Goal: Information Seeking & Learning: Learn about a topic

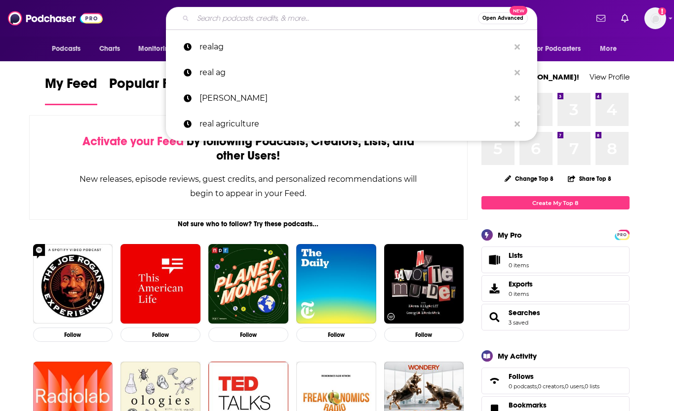
click at [360, 19] on input "Search podcasts, credits, & more..." at bounding box center [335, 18] width 285 height 16
click at [321, 14] on input "Search podcasts, credits, & more..." at bounding box center [335, 18] width 285 height 16
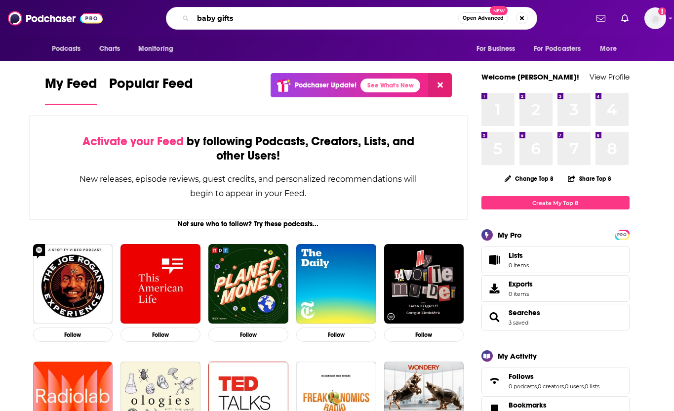
type input "baby gifts"
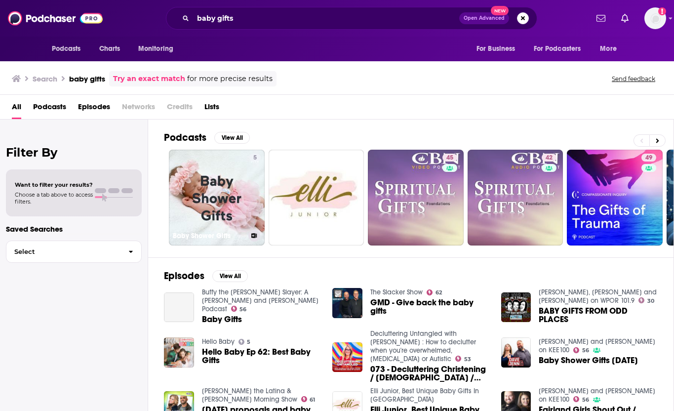
click at [201, 202] on link "5 Baby Shower Gifts" at bounding box center [217, 198] width 96 height 96
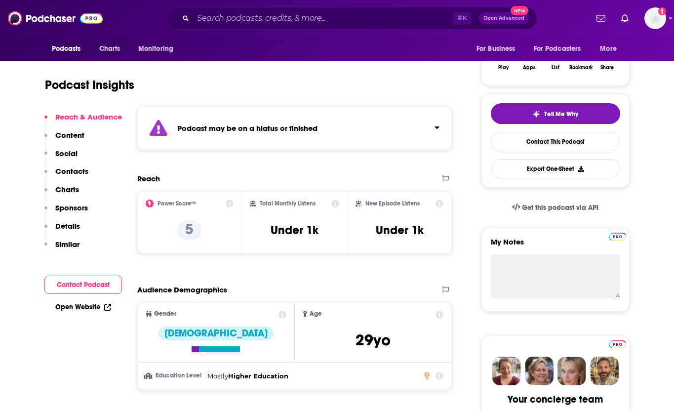
scroll to position [173, 0]
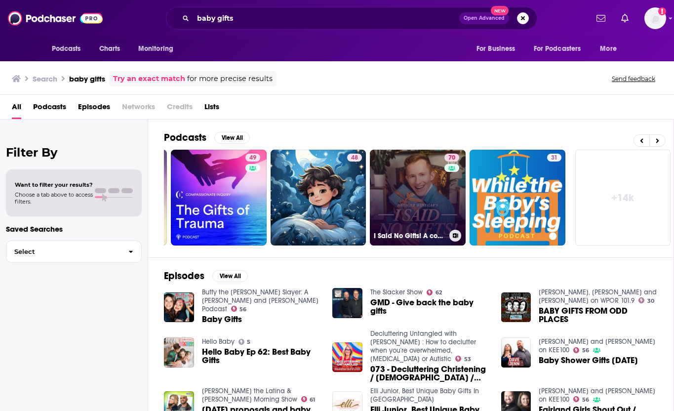
scroll to position [0, 397]
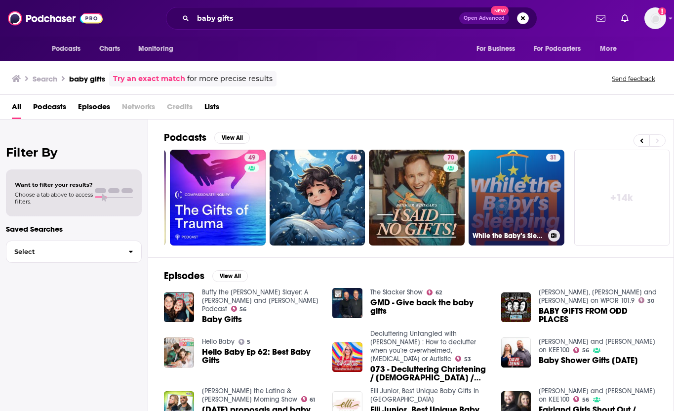
click at [515, 203] on link "31 While the Baby’s Sleeping" at bounding box center [516, 198] width 96 height 96
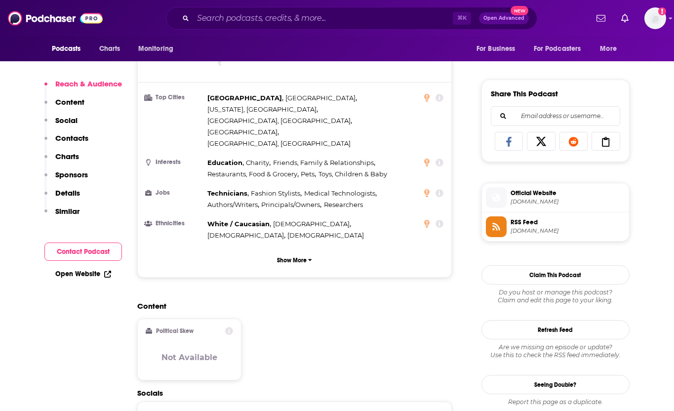
scroll to position [577, 0]
click at [535, 199] on span "[DOMAIN_NAME]" at bounding box center [567, 200] width 114 height 7
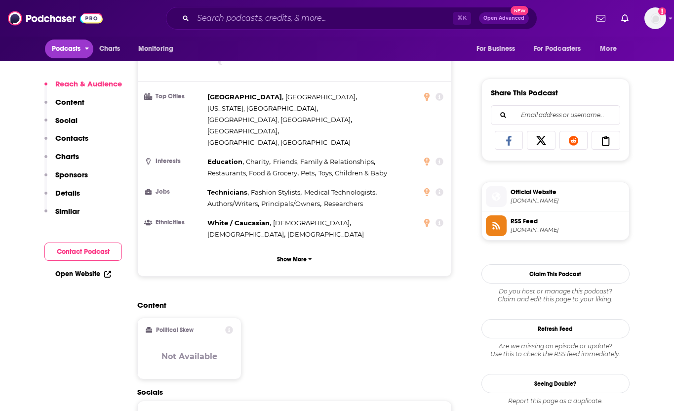
click at [65, 45] on span "Podcasts" at bounding box center [66, 49] width 29 height 14
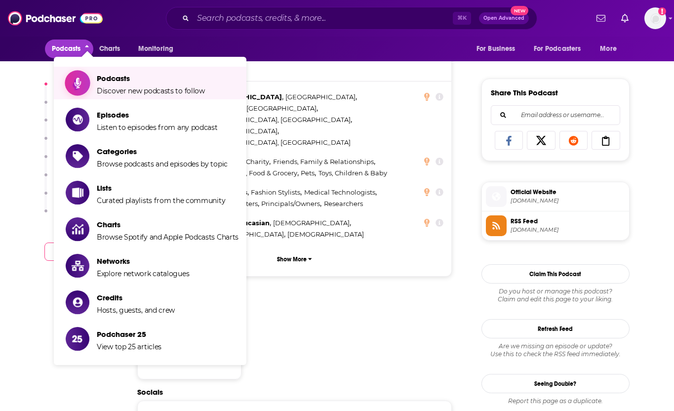
click at [113, 81] on span "Podcasts" at bounding box center [151, 78] width 108 height 9
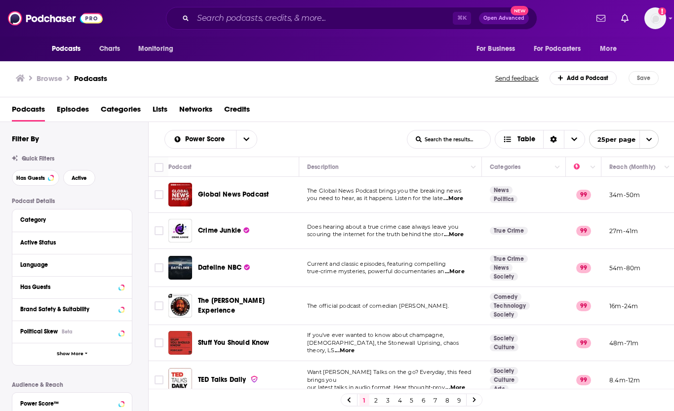
click at [440, 141] on input "List Search Input" at bounding box center [448, 139] width 83 height 18
type input "b"
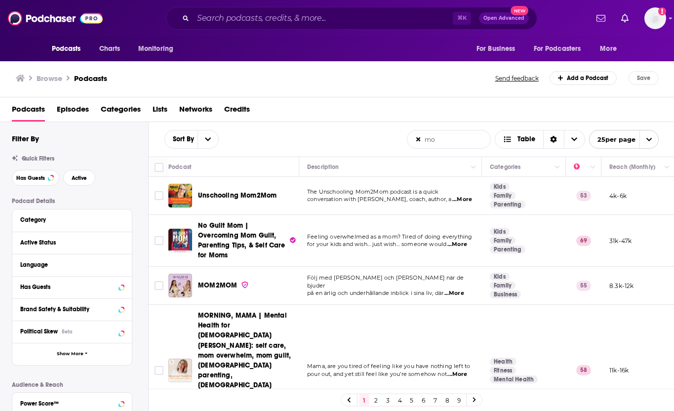
type input "m"
click at [232, 24] on input "Search podcasts, credits, & more..." at bounding box center [323, 18] width 260 height 16
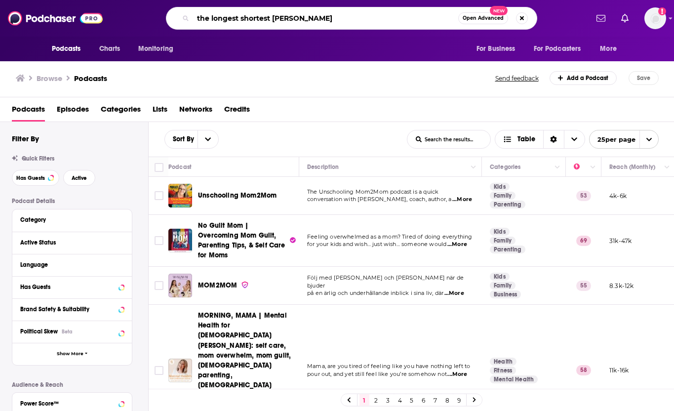
type input "the longest shortest time"
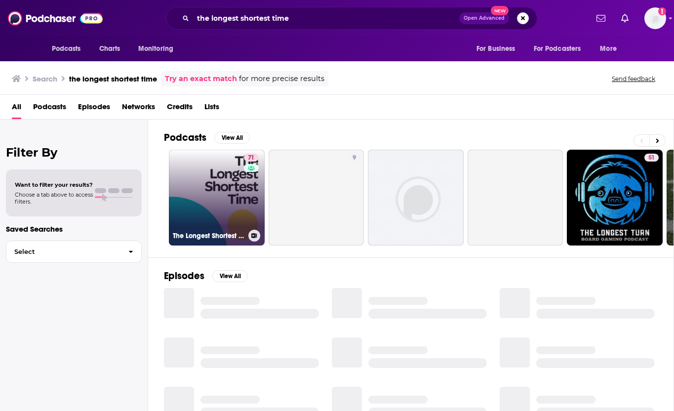
click at [199, 167] on link "71 The Longest Shortest Time" at bounding box center [217, 198] width 96 height 96
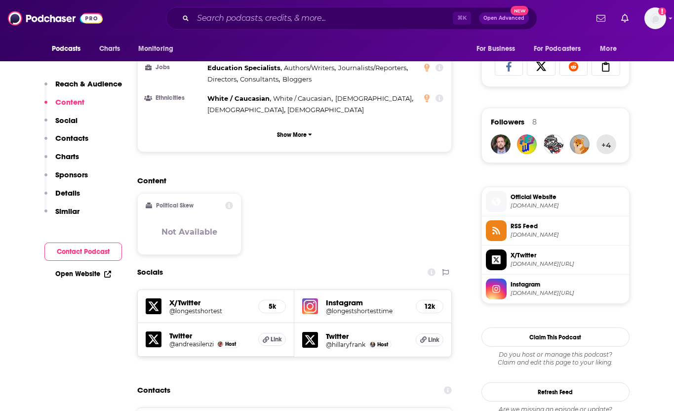
scroll to position [652, 0]
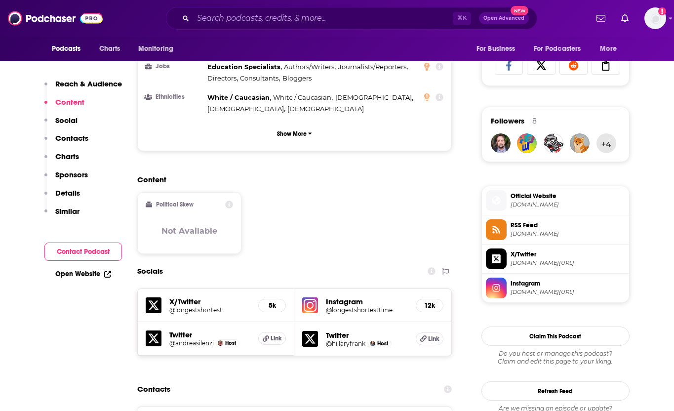
click at [579, 203] on span "[DOMAIN_NAME]" at bounding box center [567, 204] width 114 height 7
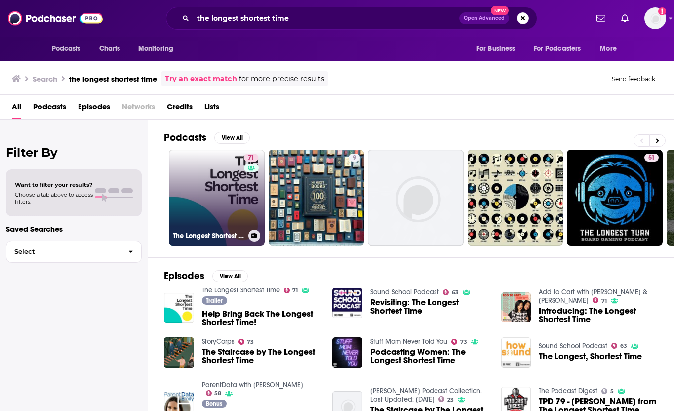
click at [199, 203] on link "71 The Longest Shortest Time" at bounding box center [217, 198] width 96 height 96
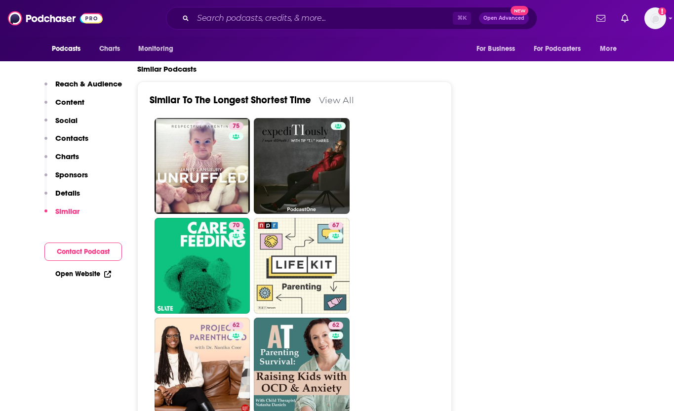
scroll to position [2286, 0]
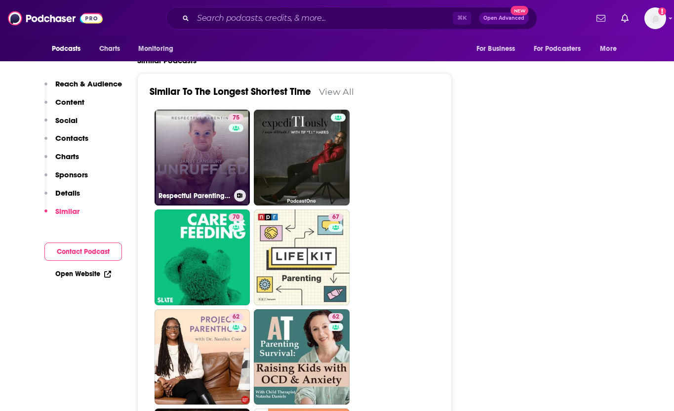
click at [221, 142] on link "75 Respectful Parenting: [PERSON_NAME] Unruffled" at bounding box center [202, 158] width 96 height 96
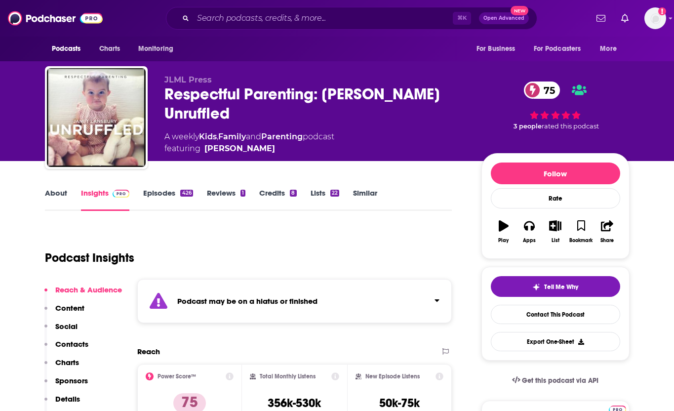
type input "[URL][DOMAIN_NAME]"
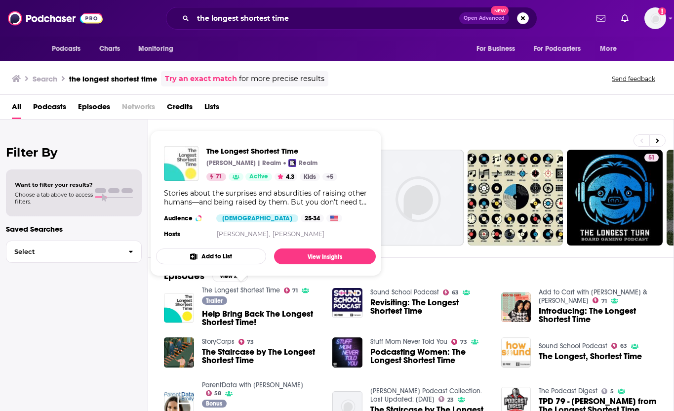
click at [180, 168] on img "The Longest Shortest Time" at bounding box center [181, 163] width 35 height 35
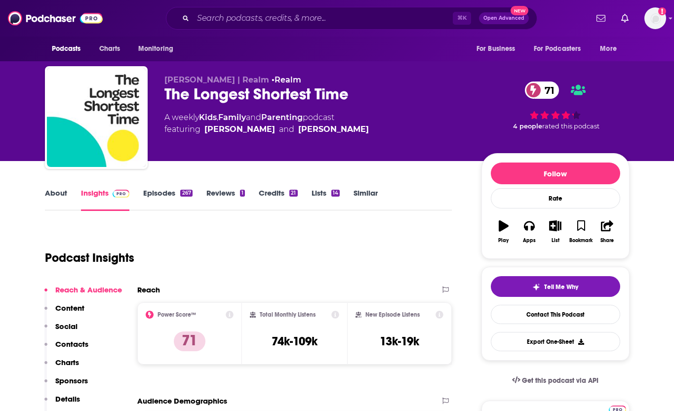
click at [320, 191] on link "Lists 14" at bounding box center [325, 199] width 28 height 23
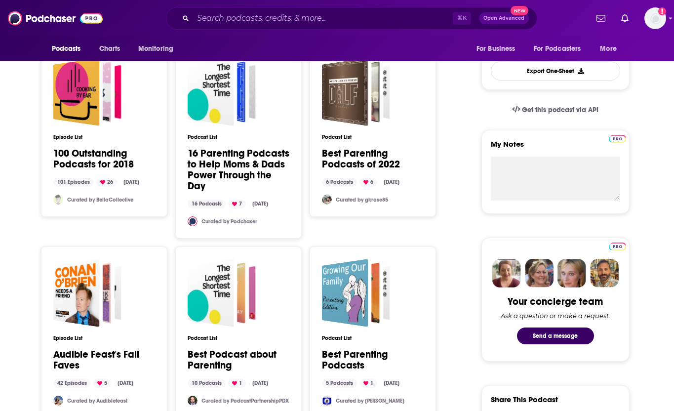
scroll to position [278, 0]
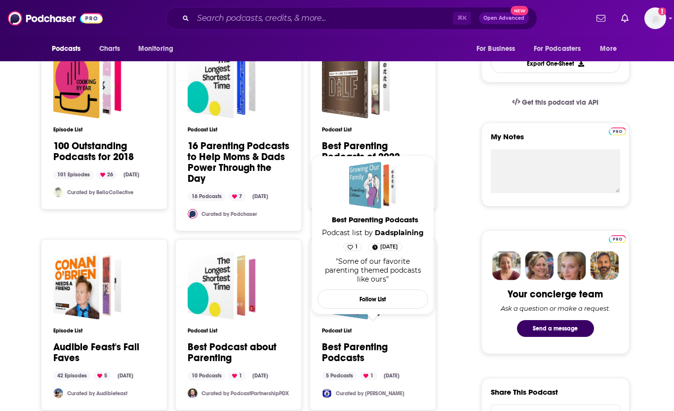
click at [345, 341] on link "Best Parenting Podcasts" at bounding box center [373, 352] width 102 height 22
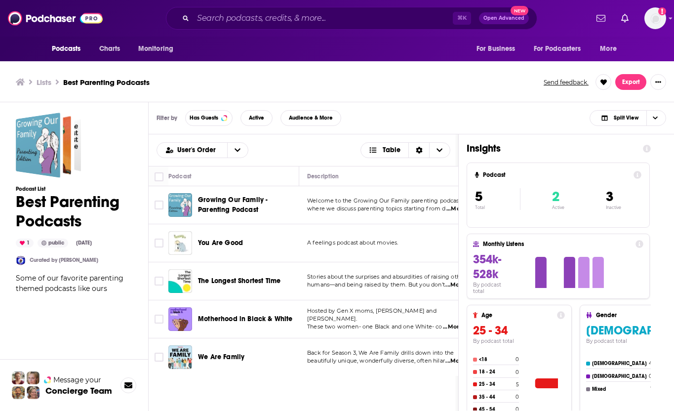
scroll to position [3, 0]
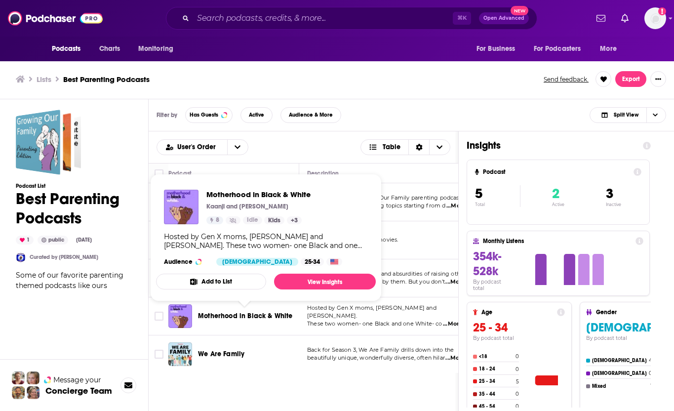
click at [244, 315] on span "Motherhood in Black & White" at bounding box center [245, 315] width 95 height 8
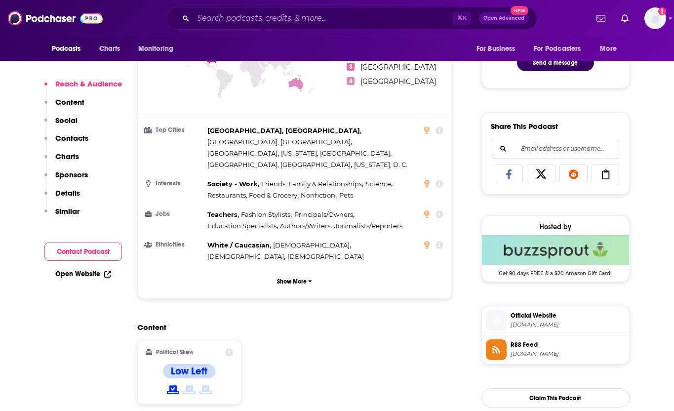
scroll to position [547, 0]
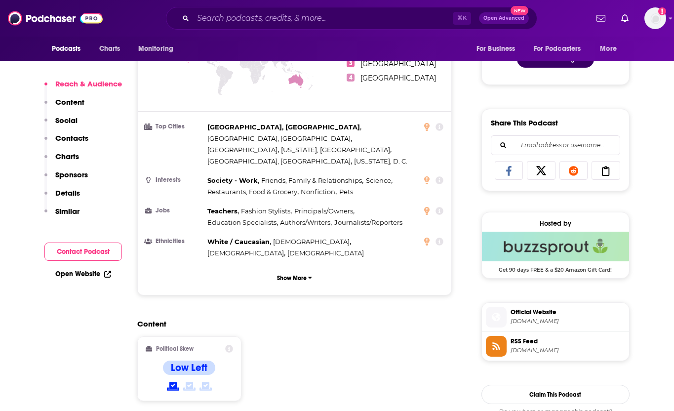
click at [568, 321] on span "[DOMAIN_NAME]" at bounding box center [567, 320] width 114 height 7
click at [265, 26] on div "⌘ K Open Advanced New" at bounding box center [351, 18] width 371 height 23
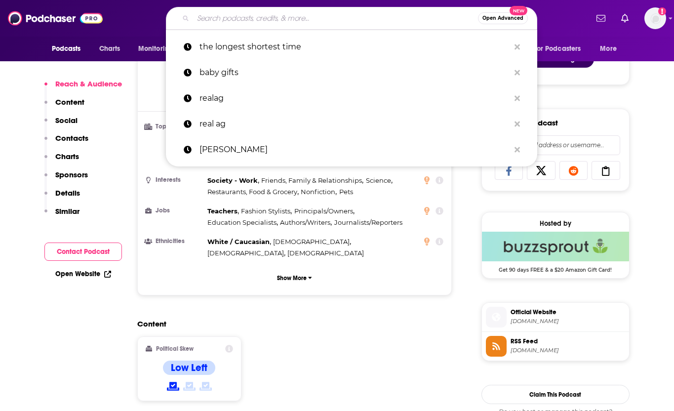
click at [254, 13] on input "Search podcasts, credits, & more..." at bounding box center [335, 18] width 285 height 16
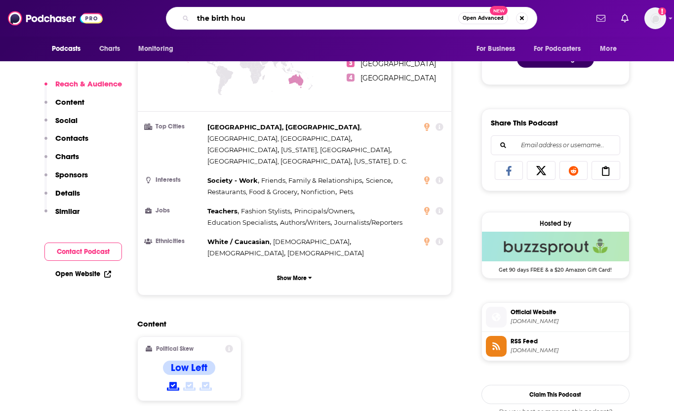
type input "the birth hour"
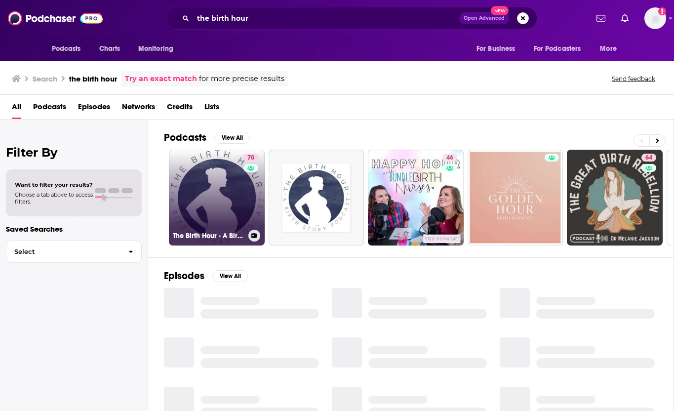
click at [217, 203] on link "70 The Birth Hour - A Birth Story Podcast" at bounding box center [217, 198] width 96 height 96
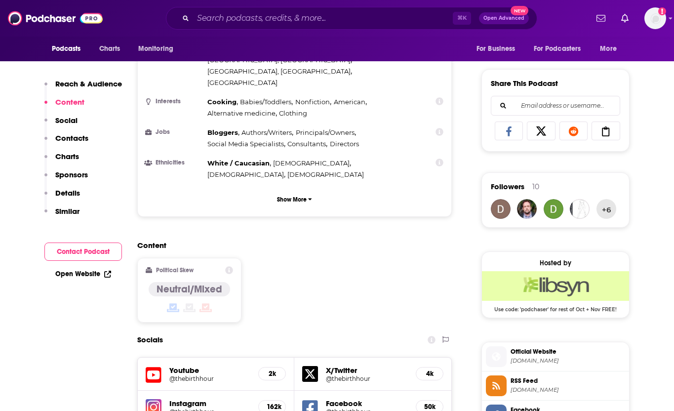
scroll to position [588, 0]
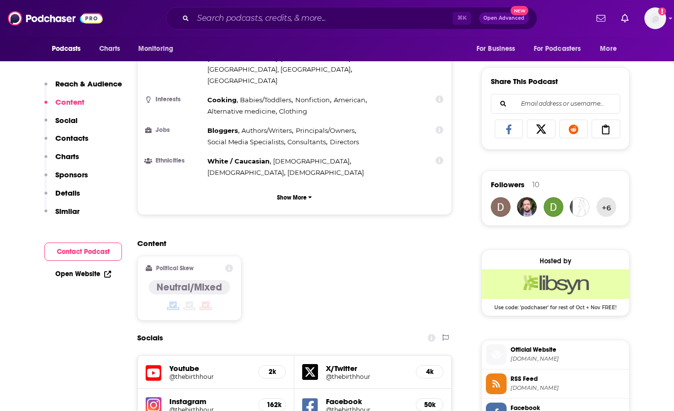
click at [534, 352] on span "Official Website" at bounding box center [567, 349] width 114 height 9
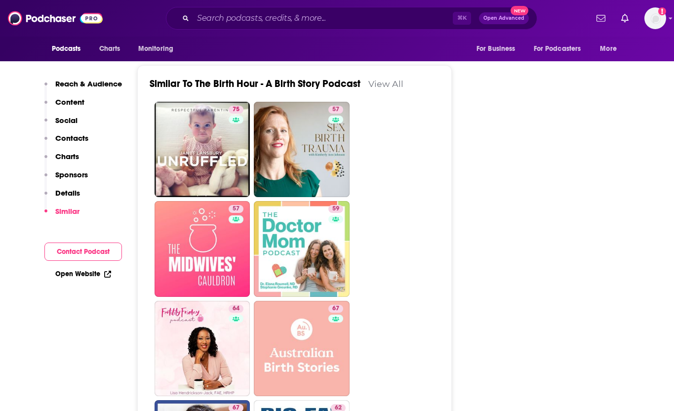
scroll to position [2112, 0]
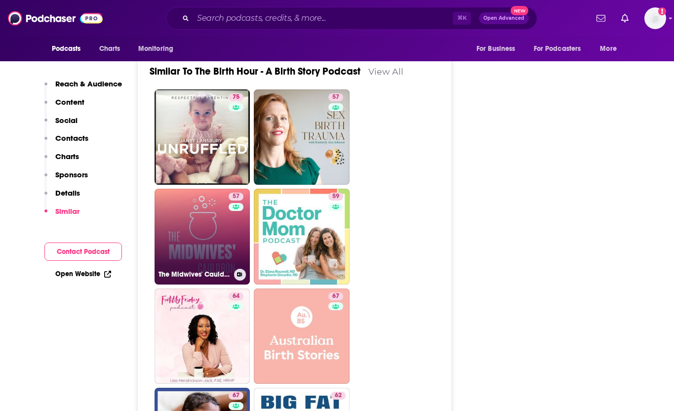
click at [217, 193] on link "57 The Midwives' Cauldron" at bounding box center [202, 237] width 96 height 96
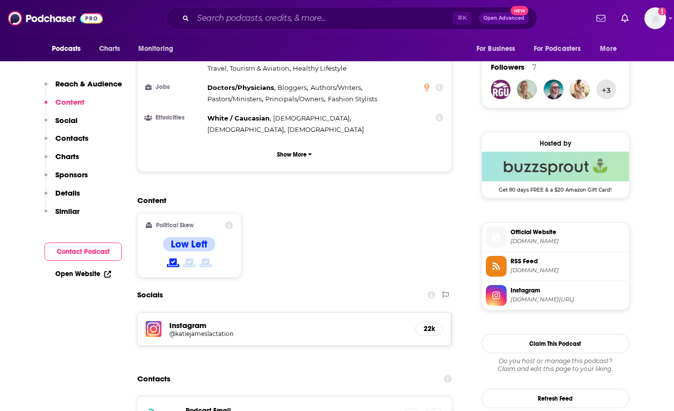
scroll to position [707, 0]
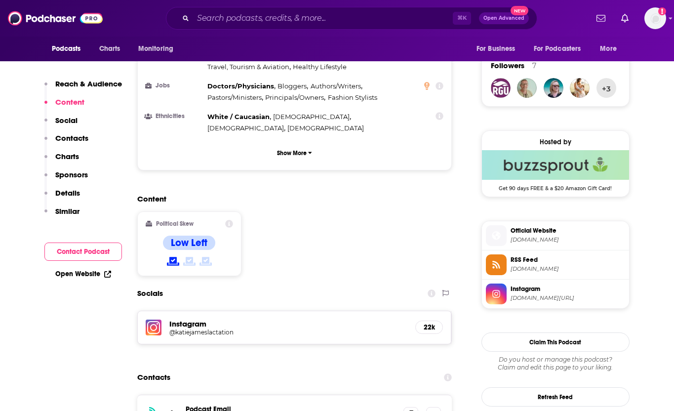
click at [550, 234] on span "Official Website" at bounding box center [567, 230] width 114 height 9
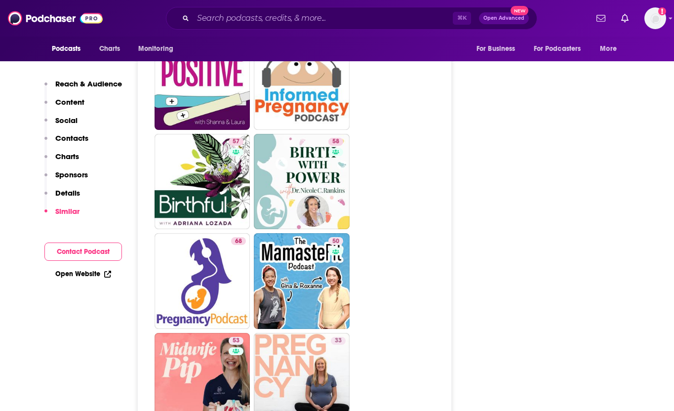
scroll to position [2047, 0]
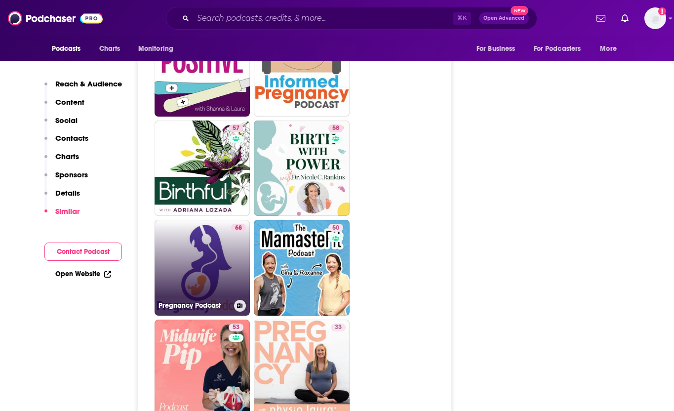
click at [207, 226] on link "68 Pregnancy Podcast" at bounding box center [202, 268] width 96 height 96
type input "[URL][DOMAIN_NAME]"
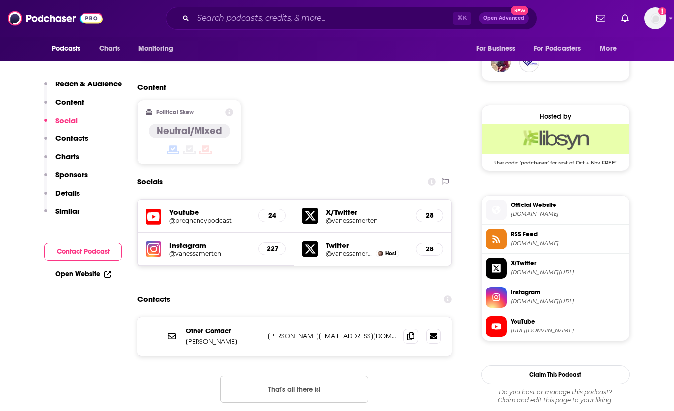
scroll to position [734, 0]
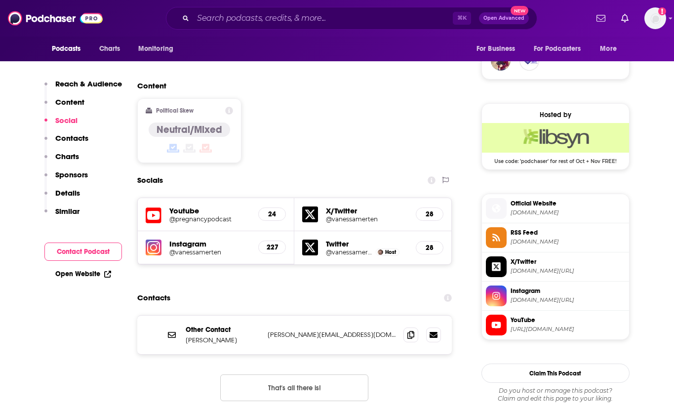
click at [573, 218] on span "Official Website [DOMAIN_NAME]" at bounding box center [565, 208] width 118 height 20
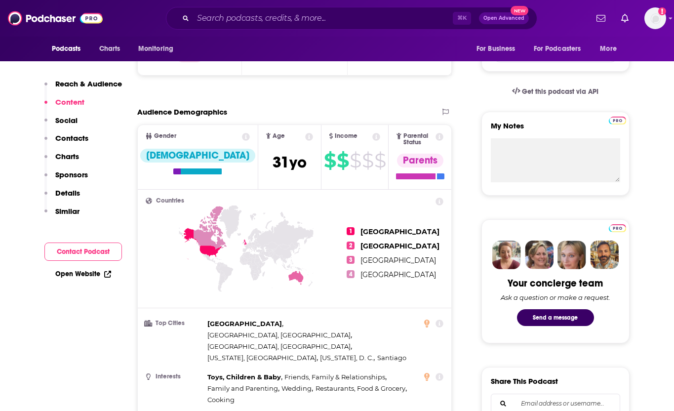
scroll to position [0, 0]
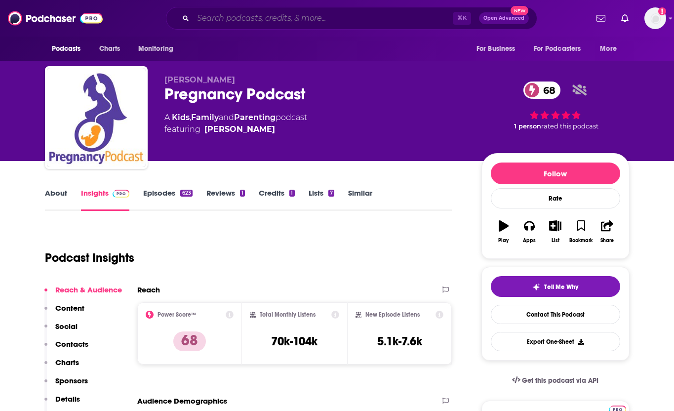
click at [241, 21] on input "Search podcasts, credits, & more..." at bounding box center [323, 18] width 260 height 16
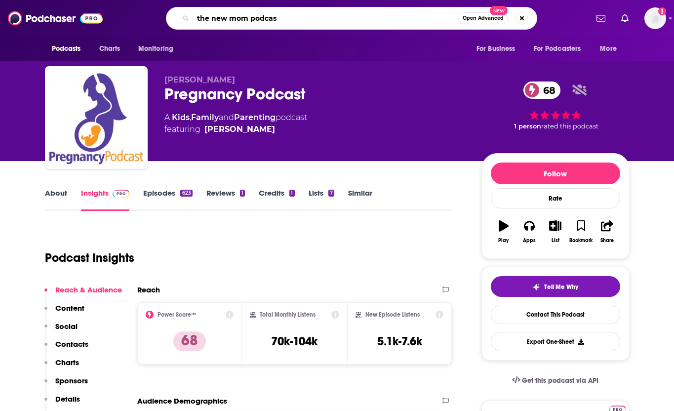
type input "the new mom podcast"
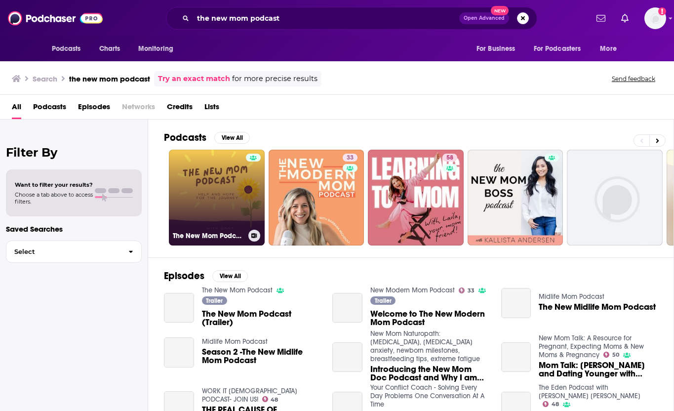
click at [223, 198] on link "The New Mom Podcast" at bounding box center [217, 198] width 96 height 96
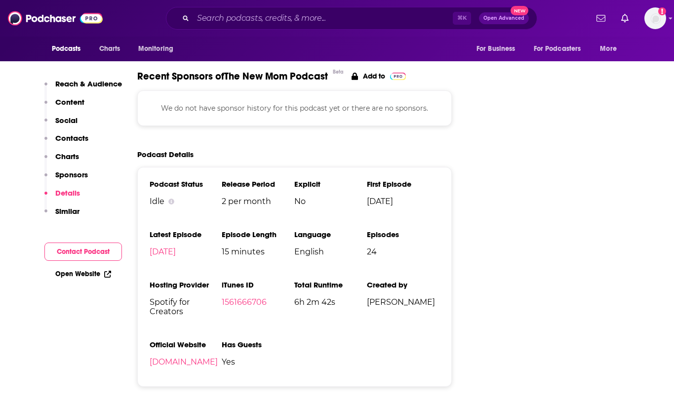
scroll to position [1024, 0]
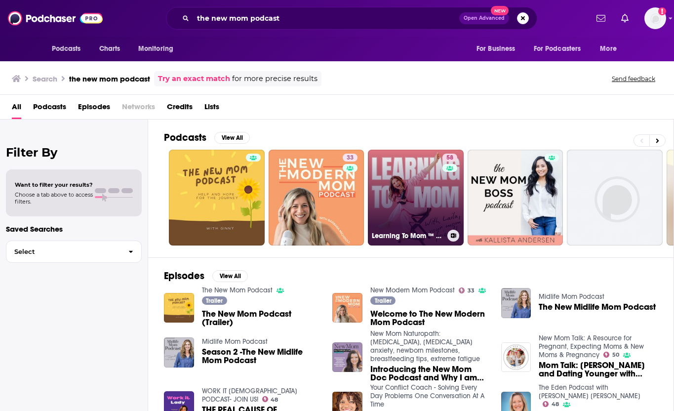
click at [416, 202] on link "58 Learning To Mom ™ Motherhood Podcast for First Time Moms, New Moms and Expec…" at bounding box center [416, 198] width 96 height 96
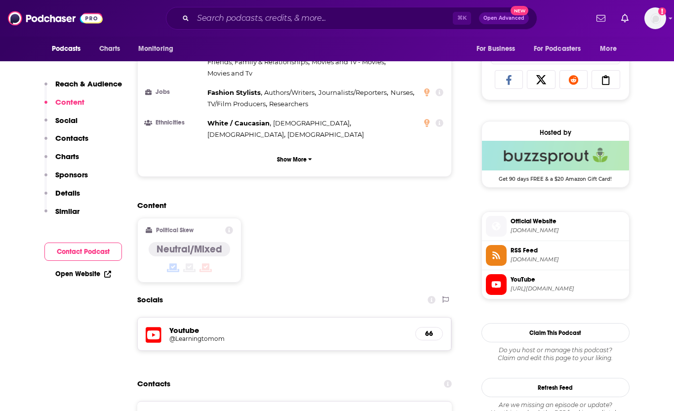
scroll to position [641, 0]
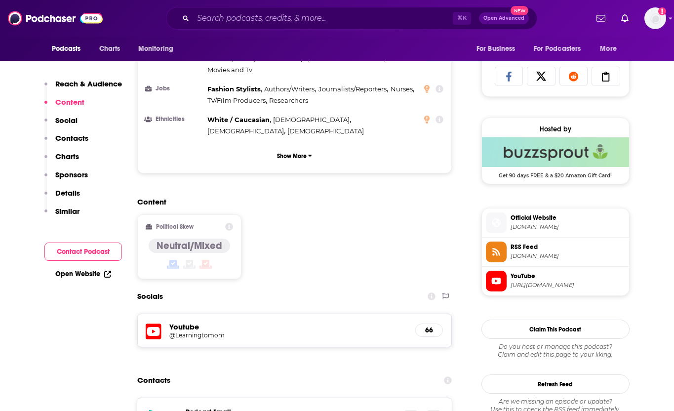
click at [588, 227] on span "[DOMAIN_NAME]" at bounding box center [567, 226] width 114 height 7
